Goal: Task Accomplishment & Management: Manage account settings

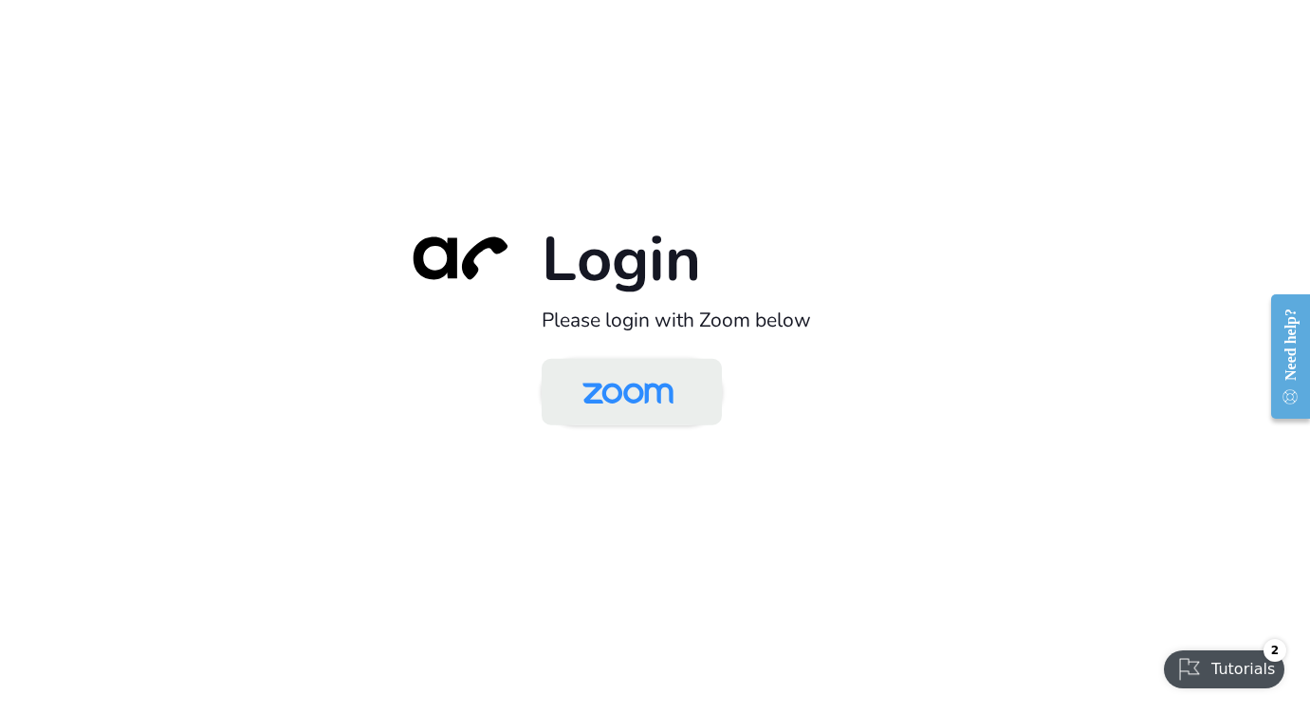
click at [618, 424] on link at bounding box center [632, 391] width 180 height 66
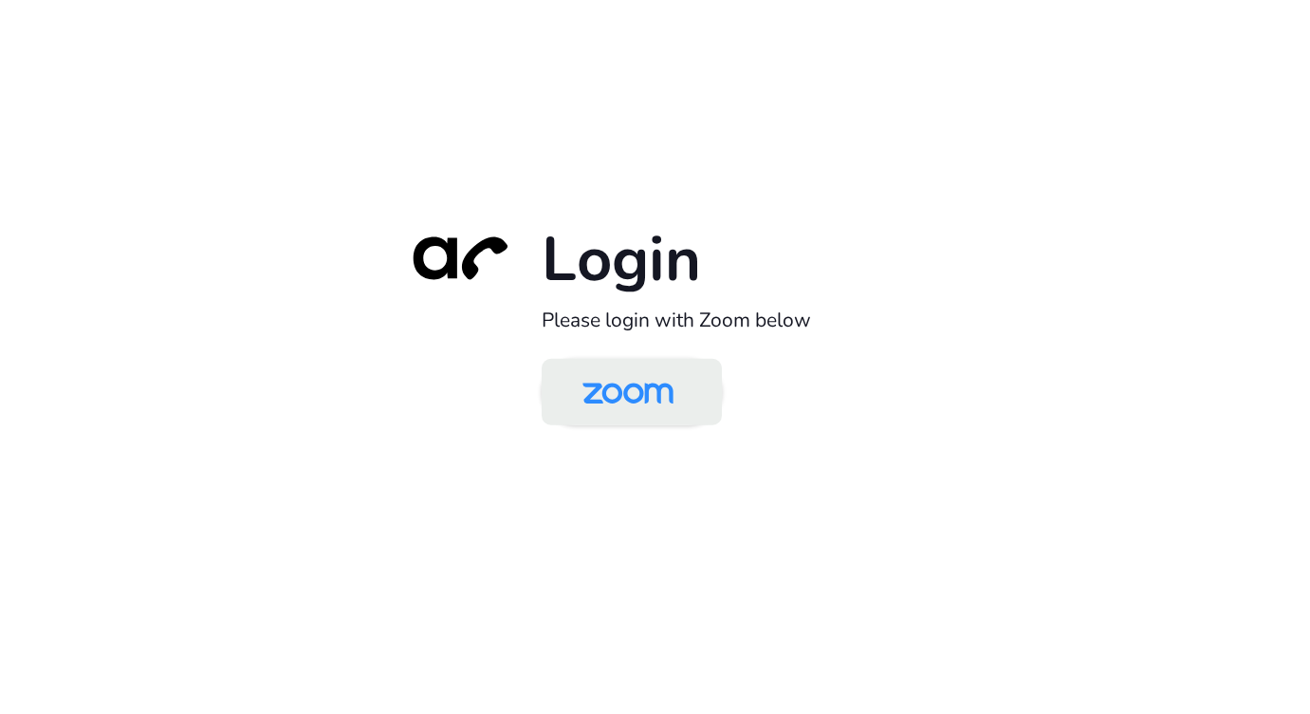
click at [612, 399] on img at bounding box center [628, 393] width 131 height 62
click at [692, 383] on link at bounding box center [632, 391] width 180 height 66
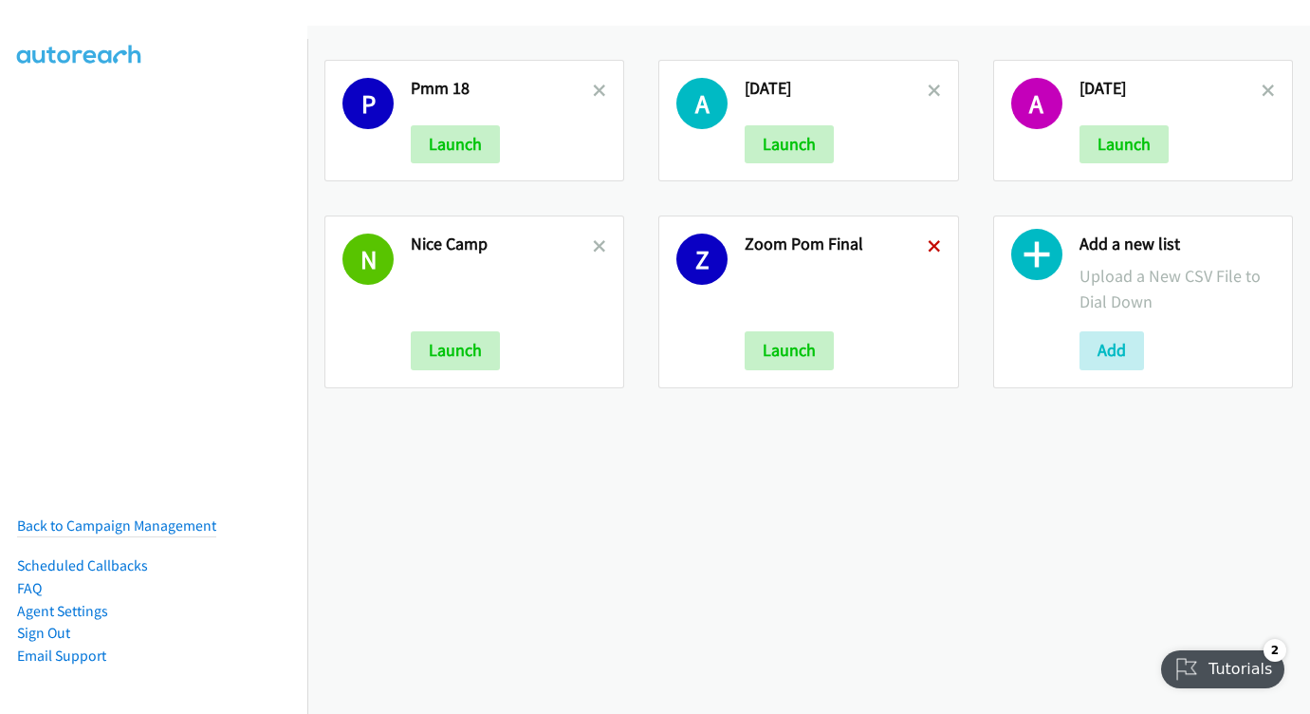
click at [928, 247] on icon at bounding box center [934, 247] width 13 height 13
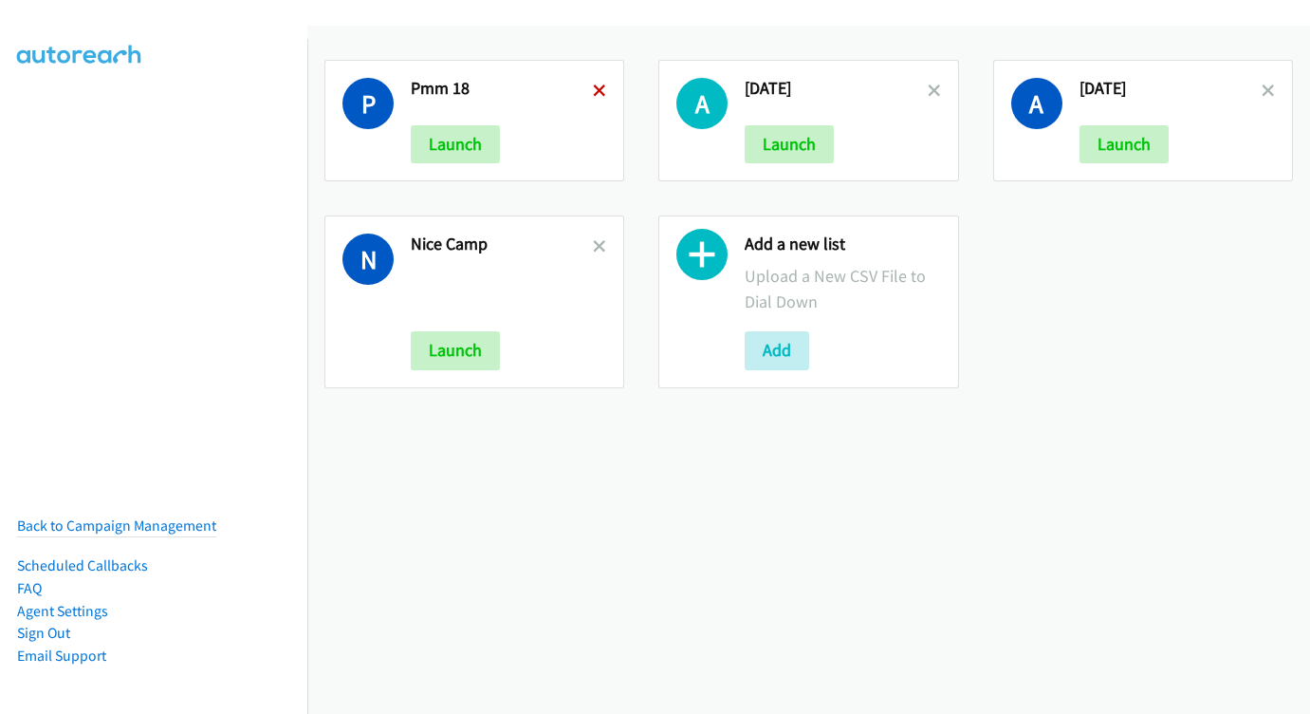
click at [593, 86] on icon at bounding box center [599, 91] width 13 height 13
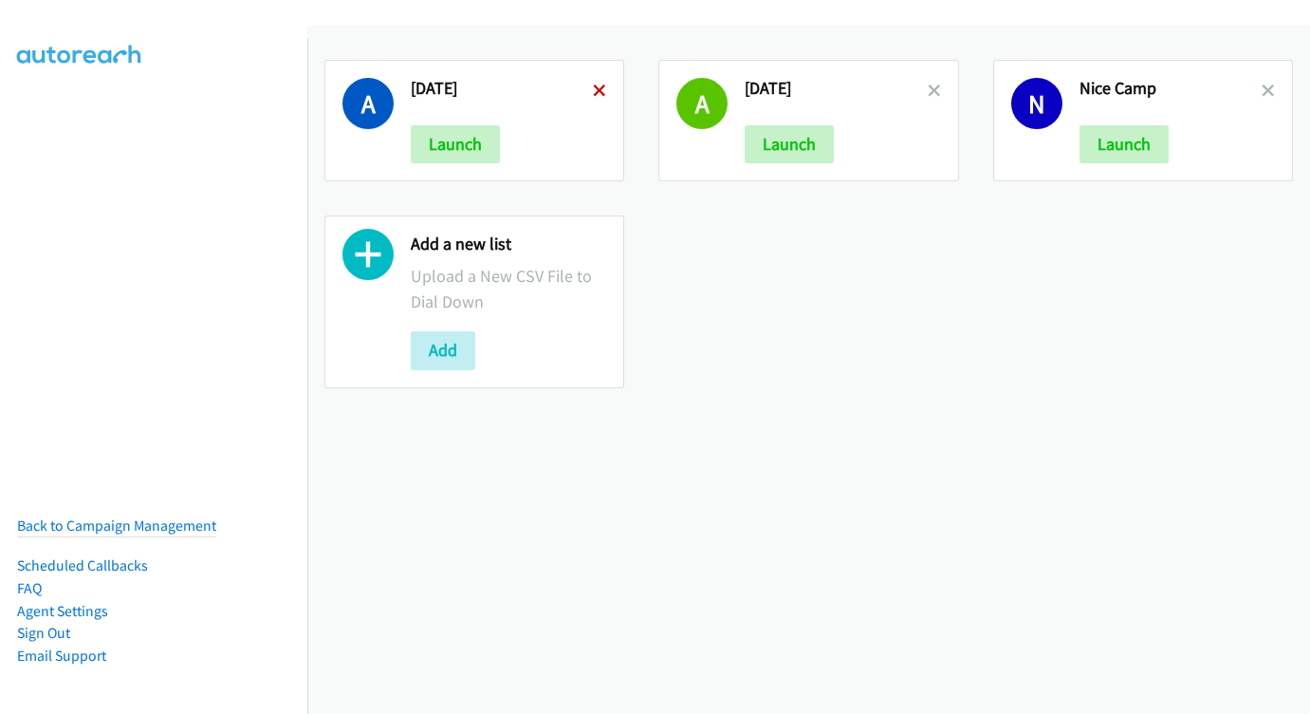
click at [593, 87] on icon at bounding box center [599, 91] width 13 height 13
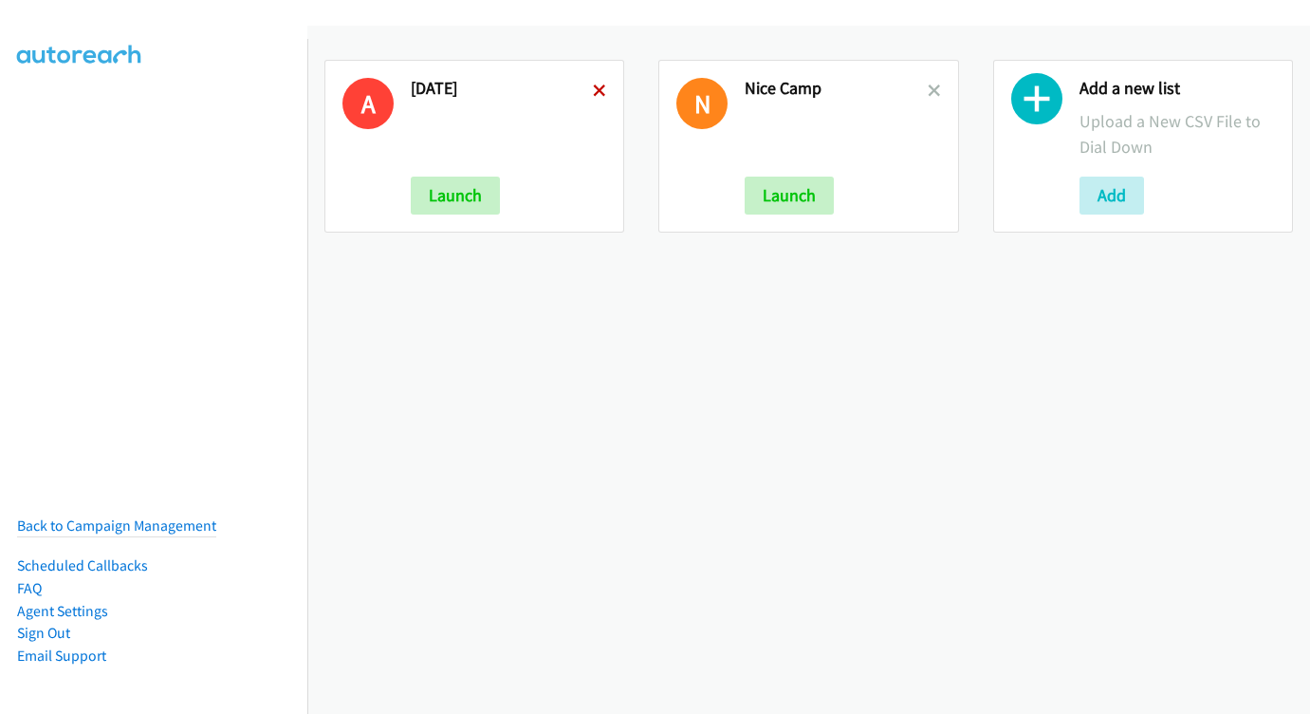
click at [598, 91] on icon at bounding box center [599, 91] width 13 height 13
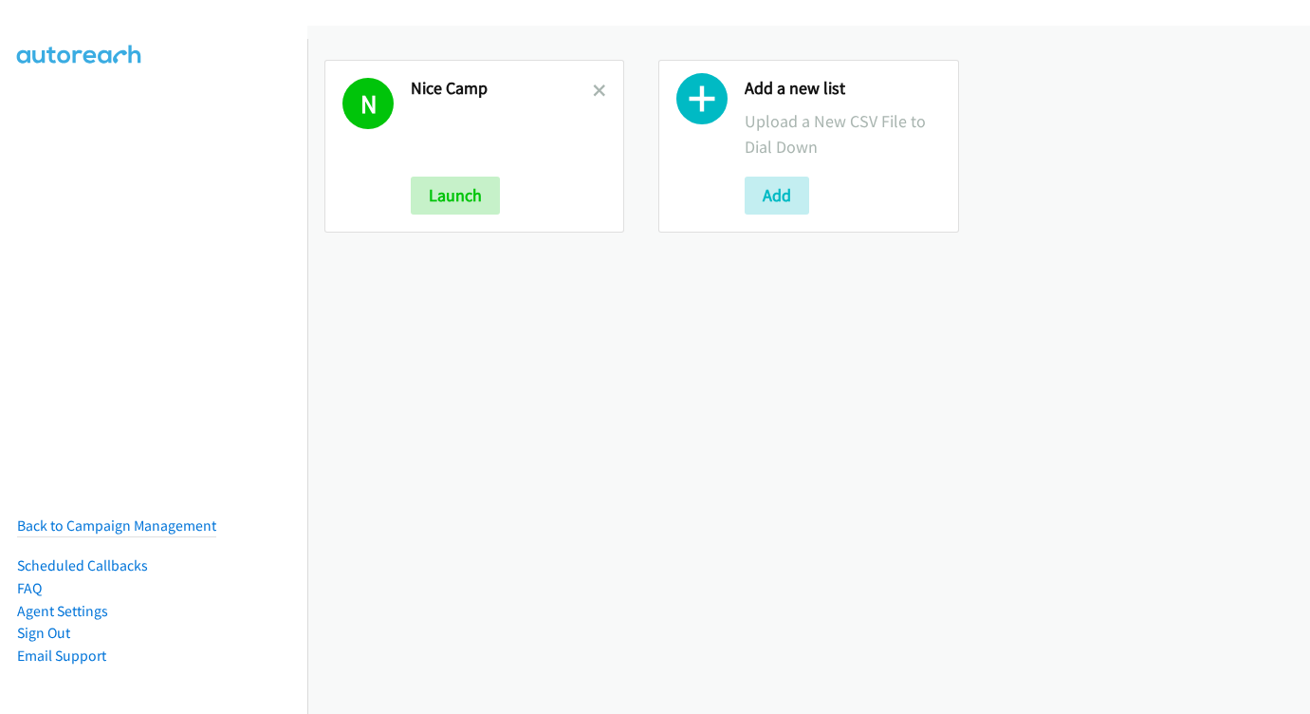
click at [598, 91] on icon at bounding box center [599, 91] width 13 height 13
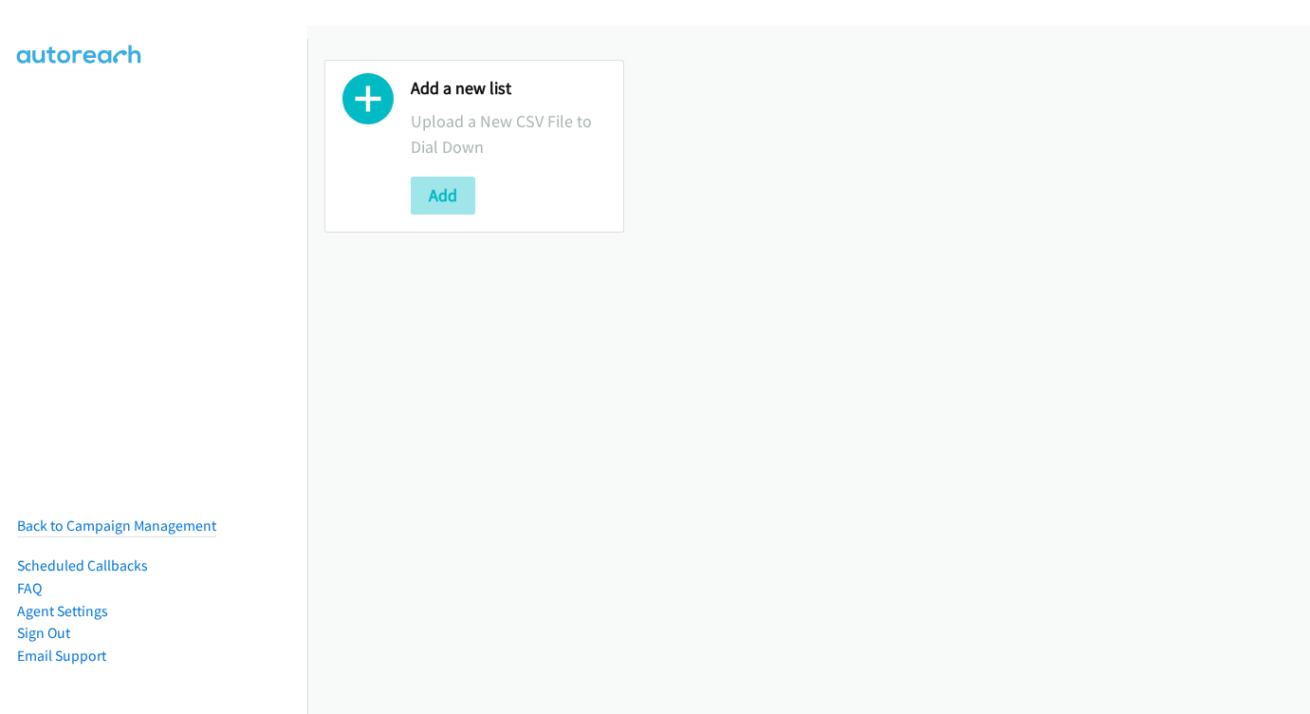
click at [459, 197] on button "Add" at bounding box center [443, 195] width 65 height 38
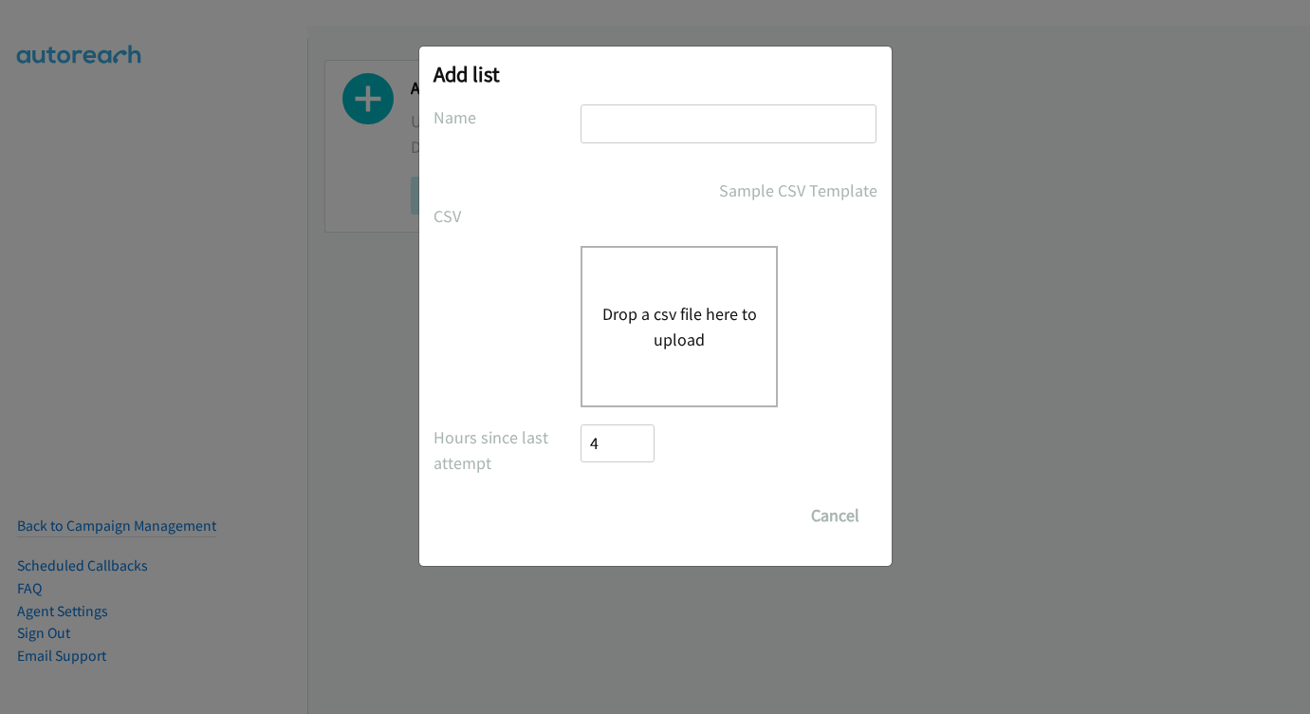
click at [699, 133] on input "text" at bounding box center [729, 123] width 296 height 39
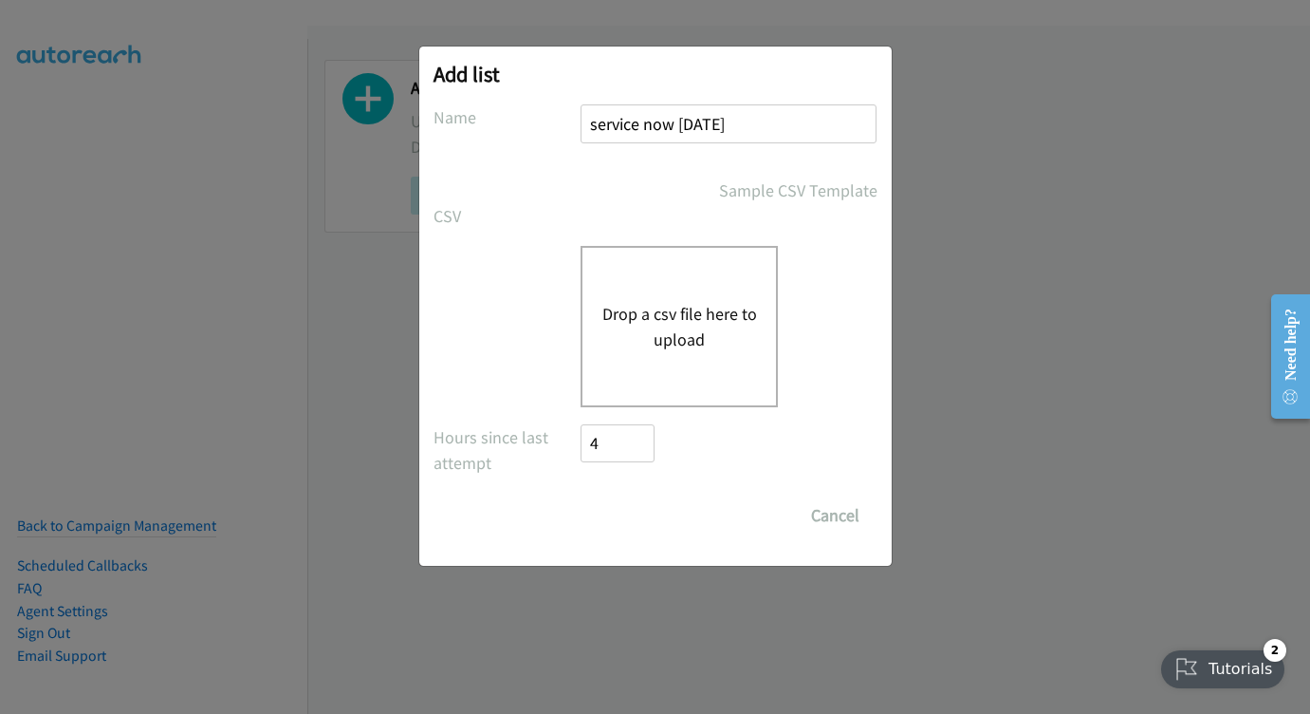
type input "service now aug 19"
click at [616, 326] on button "Drop a csv file here to upload" at bounding box center [680, 326] width 156 height 51
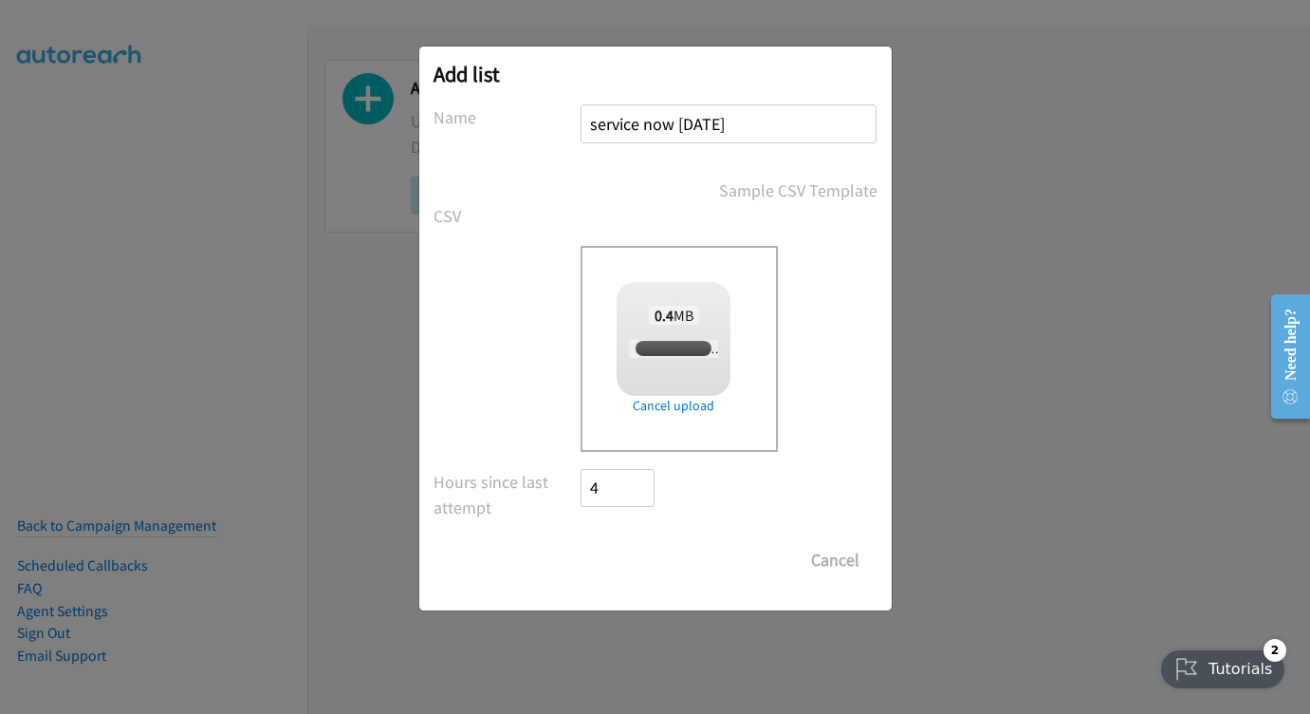
checkbox input "true"
click at [640, 570] on input "Save List" at bounding box center [632, 560] width 100 height 38
